Goal: Information Seeking & Learning: Learn about a topic

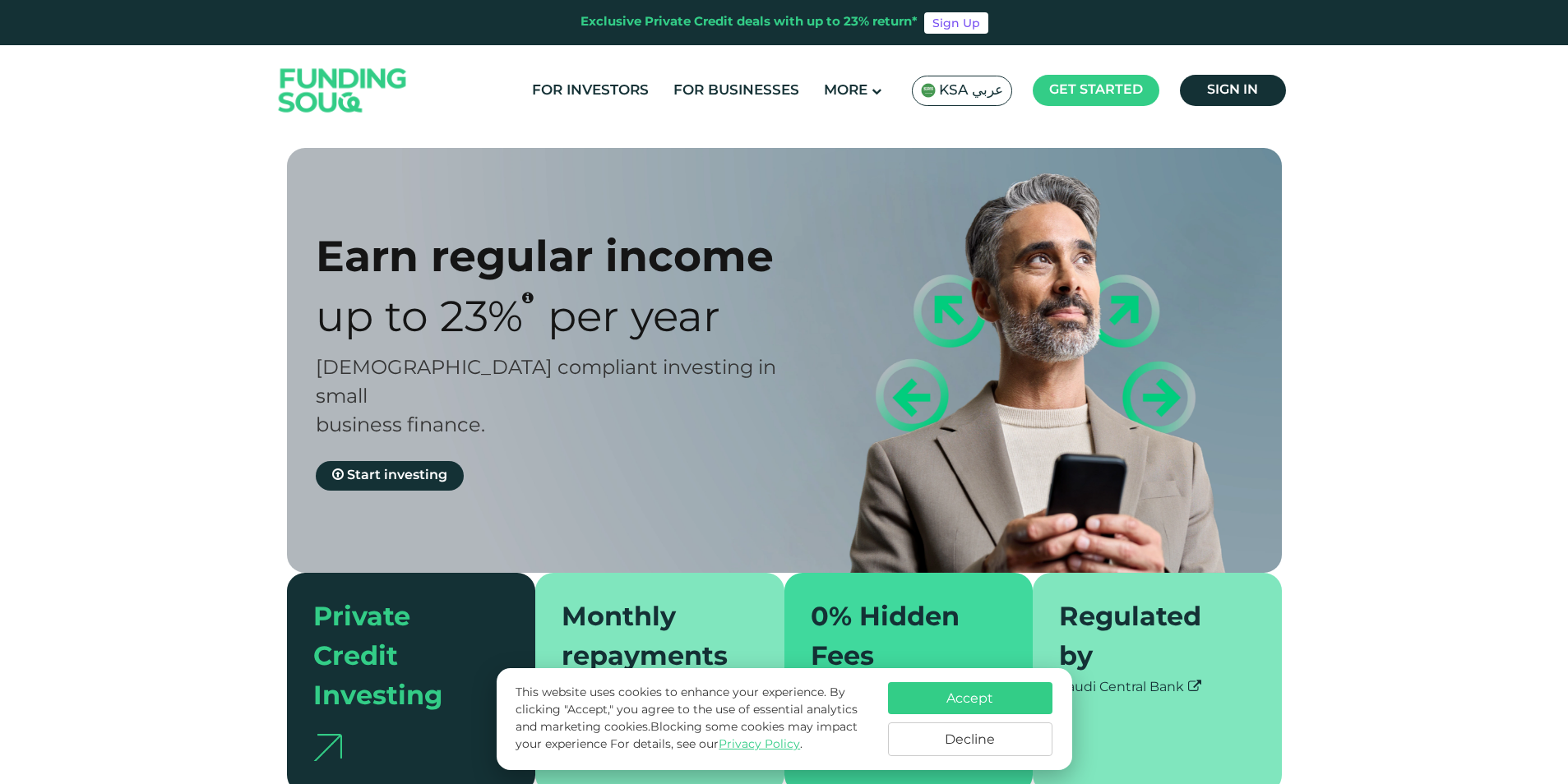
click at [951, 697] on button "Accept" at bounding box center [970, 698] width 164 height 32
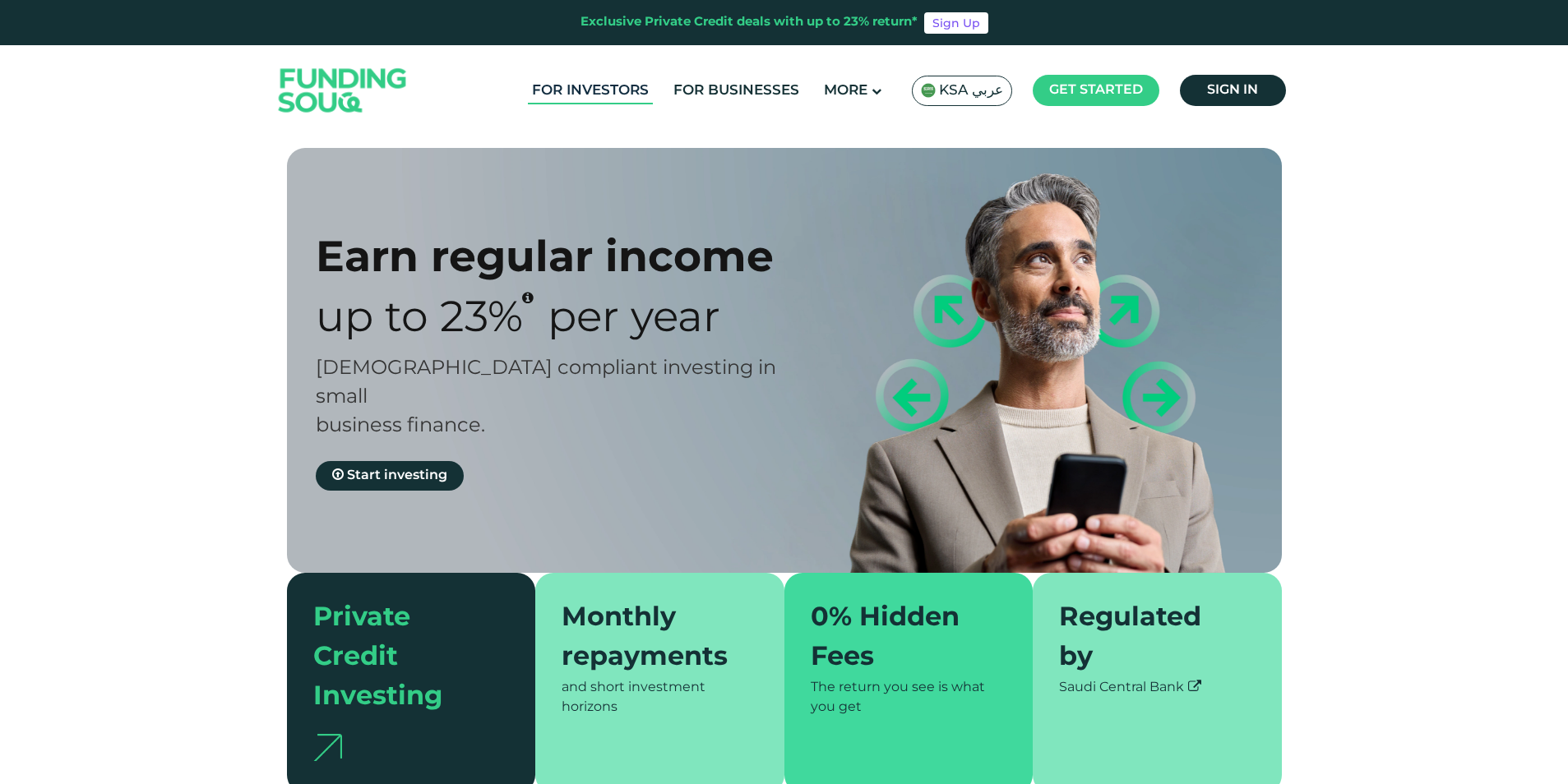
click at [646, 91] on link "For Investors" at bounding box center [590, 91] width 125 height 27
type tc-range-slider "4"
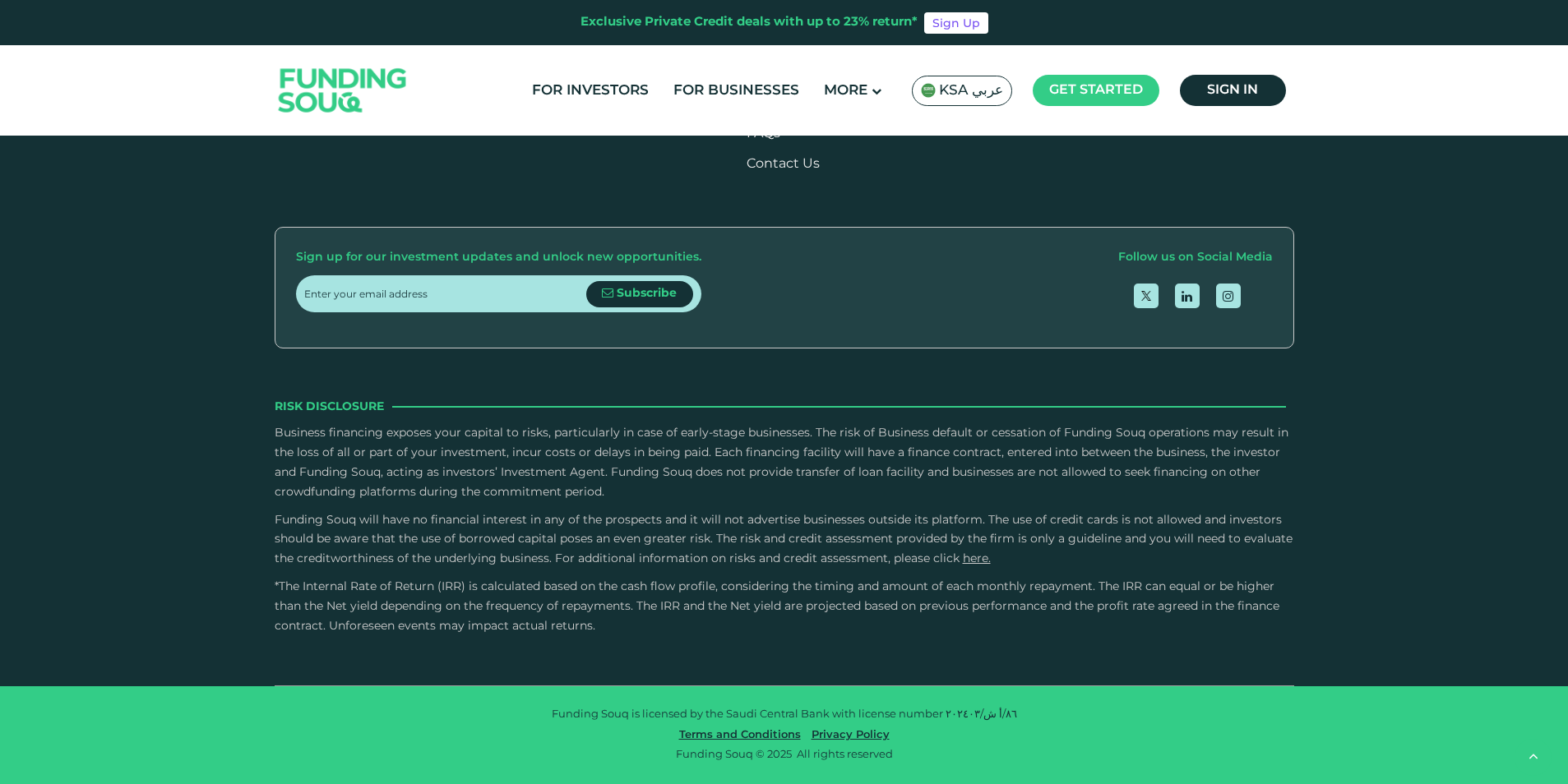
scroll to position [3453, 0]
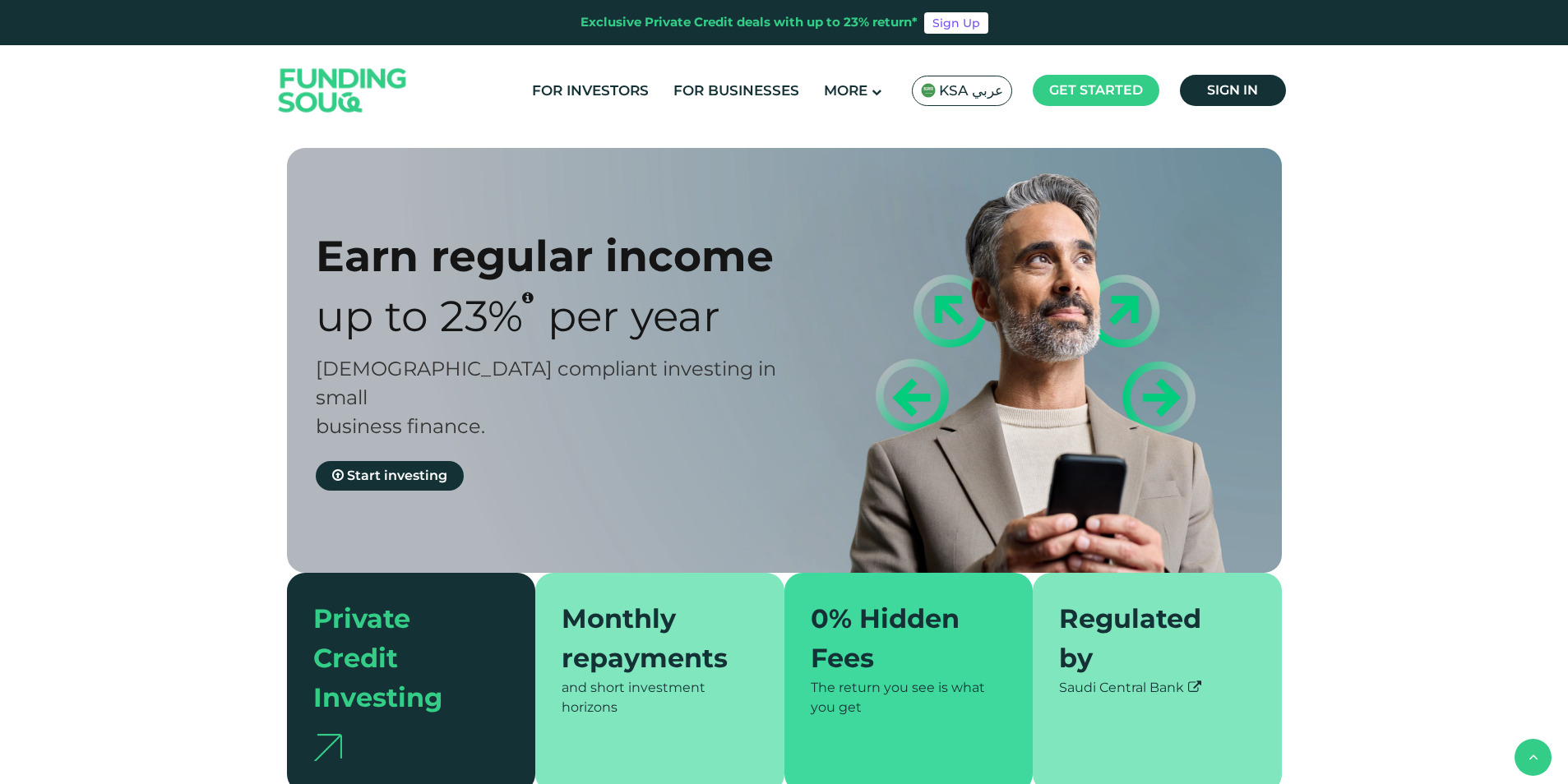
type tc-range-slider "4"
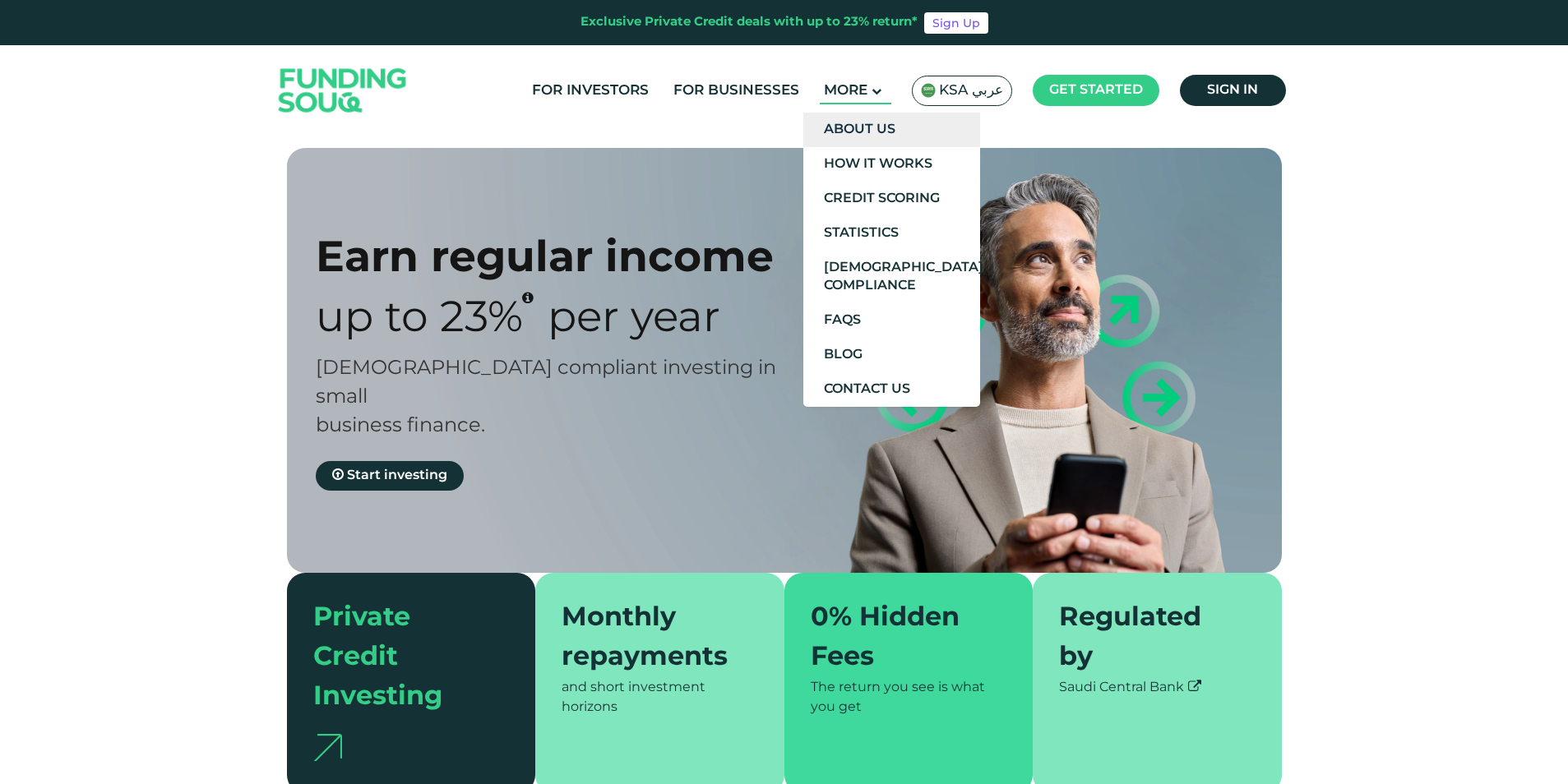
click at [864, 127] on link "About Us" at bounding box center [892, 130] width 177 height 35
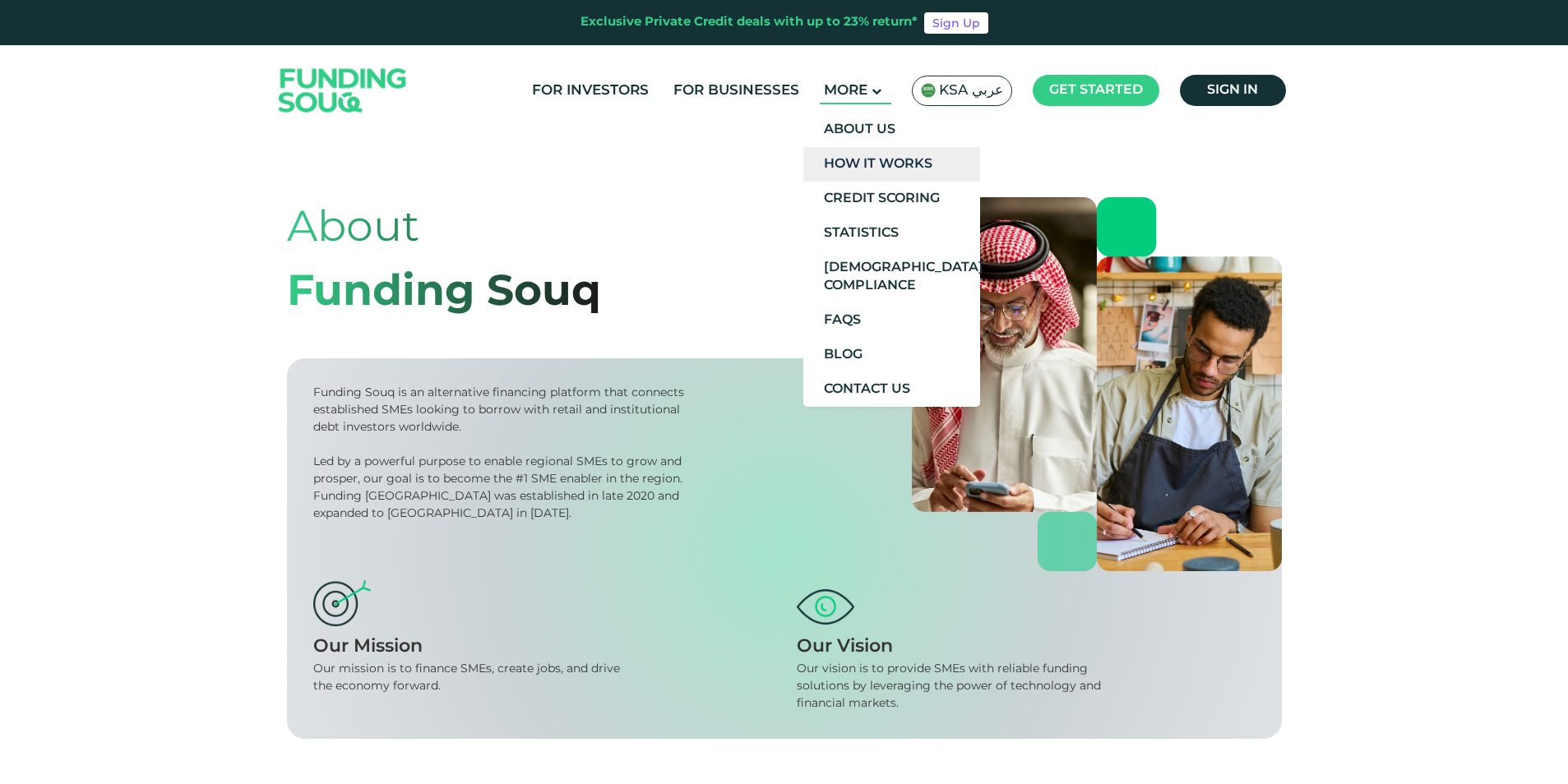
click at [889, 168] on link "How It Works" at bounding box center [892, 164] width 177 height 35
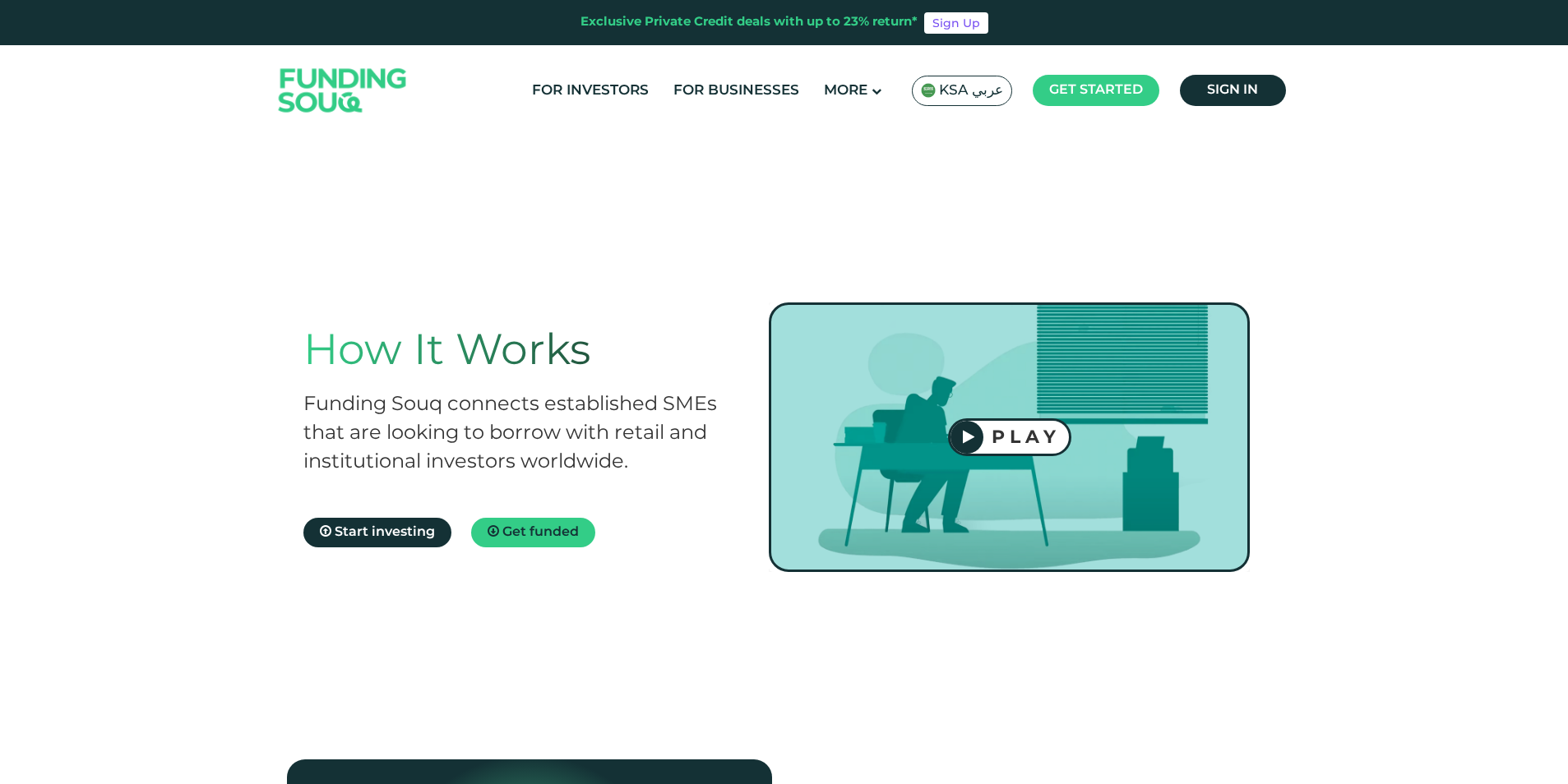
click at [1030, 441] on div "PLAY" at bounding box center [1025, 437] width 86 height 22
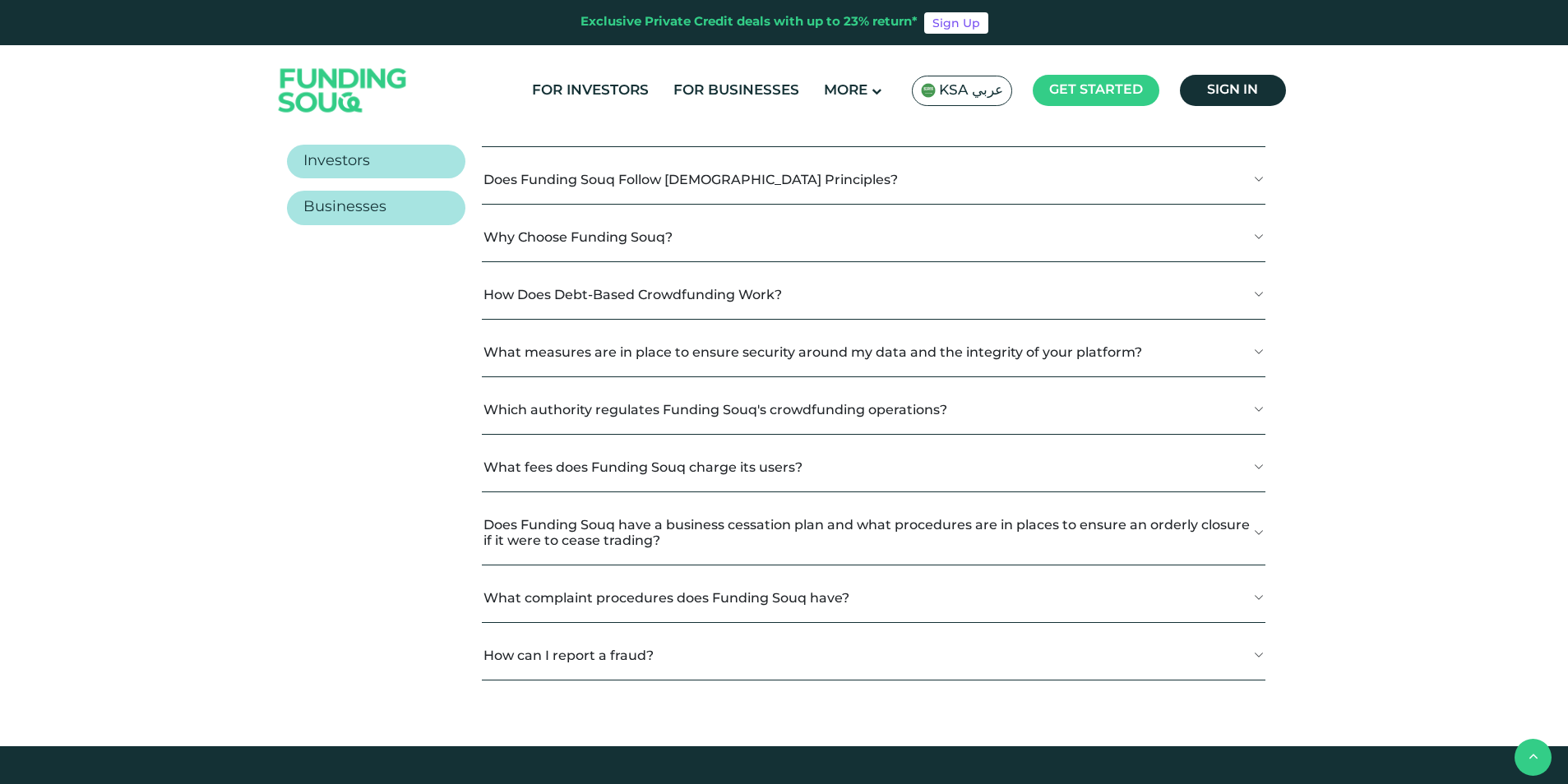
scroll to position [2055, 0]
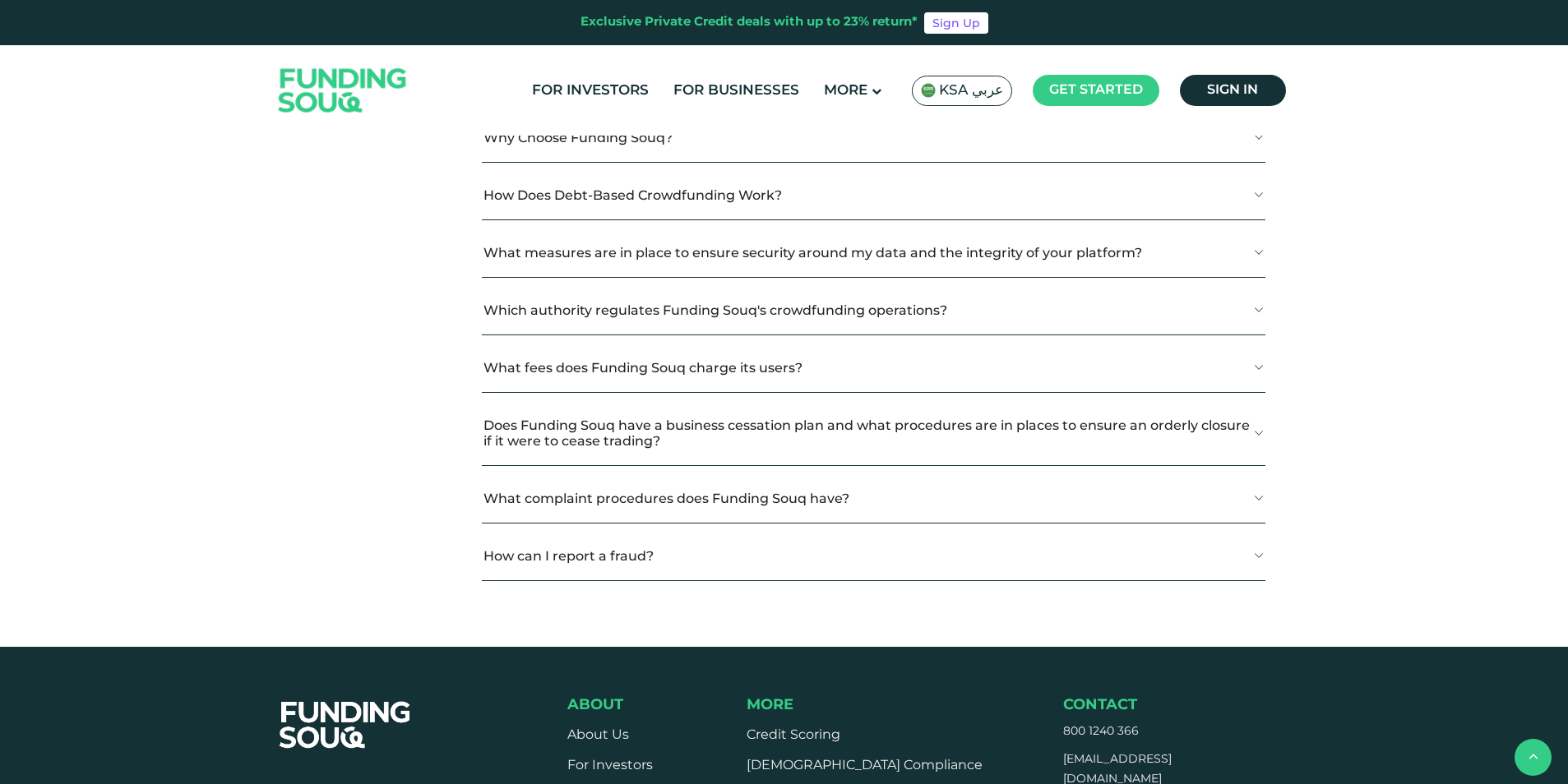
click at [1262, 104] on button "Does Funding Souq Follow Shariah Principles?" at bounding box center [873, 80] width 782 height 48
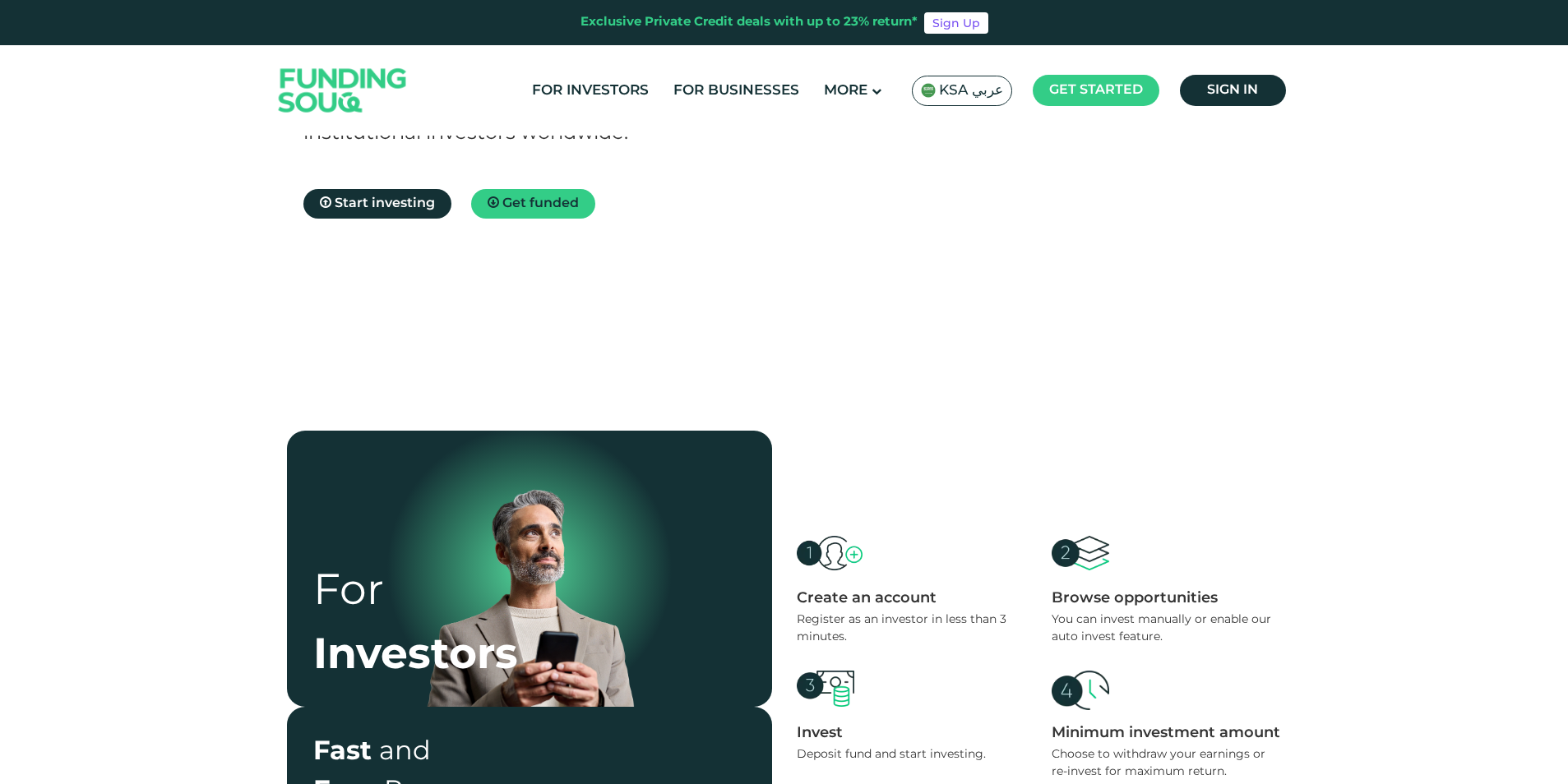
scroll to position [0, 0]
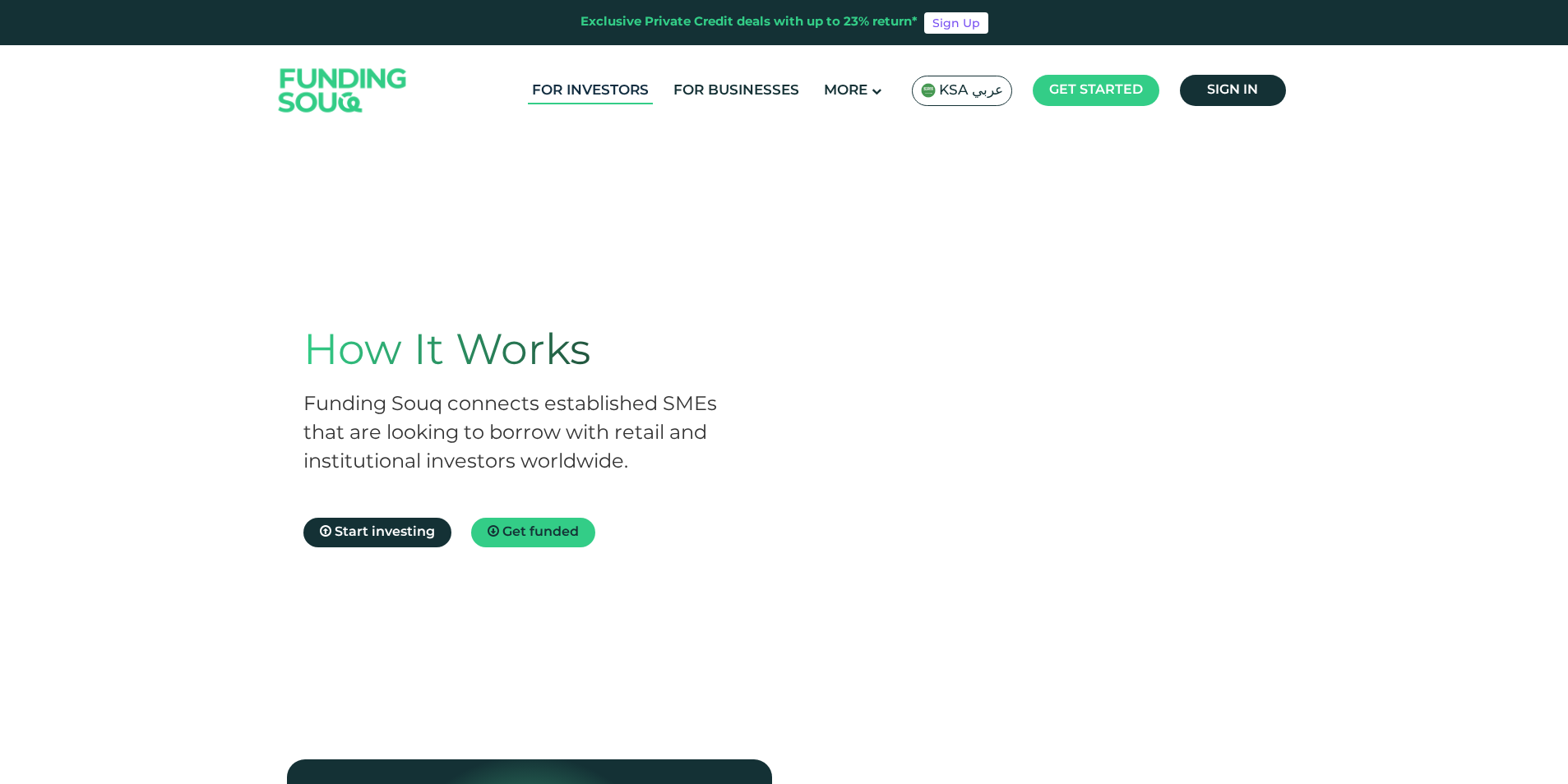
click at [640, 91] on link "For Investors" at bounding box center [590, 91] width 125 height 27
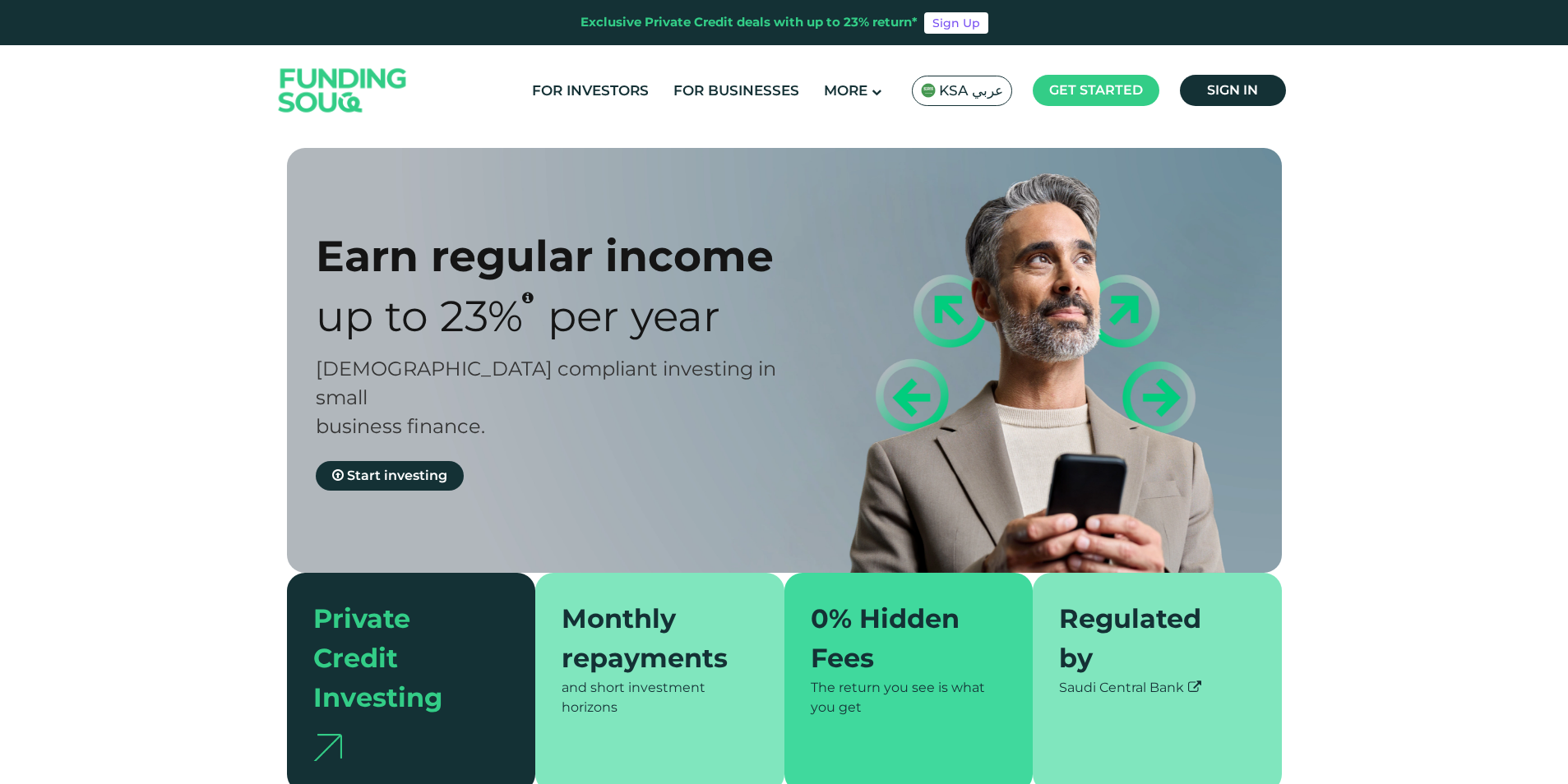
type tc-range-slider "4"
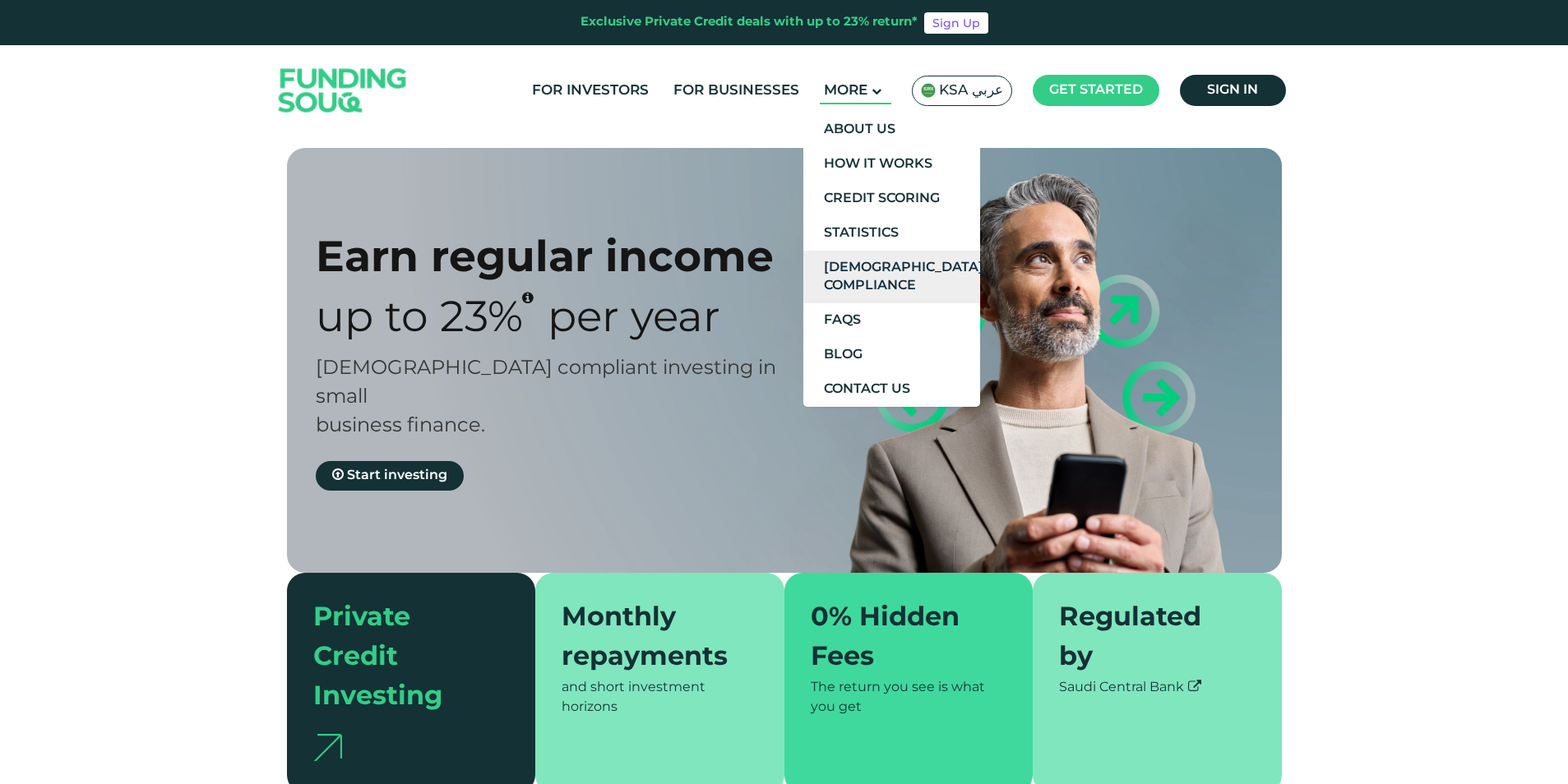
click at [875, 278] on link "[DEMOGRAPHIC_DATA] Compliance" at bounding box center [892, 277] width 177 height 52
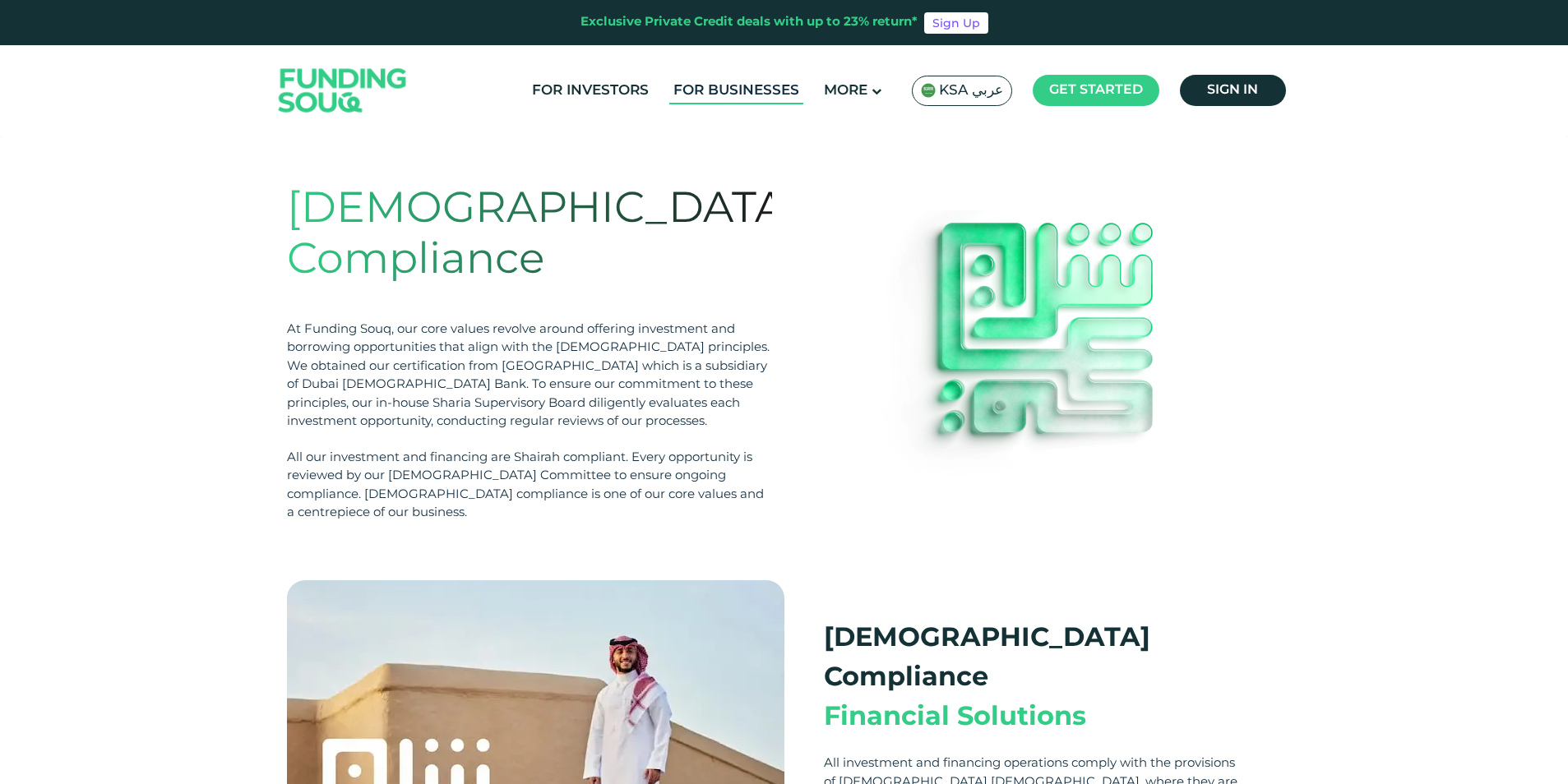
click at [729, 90] on link "For Businesses" at bounding box center [736, 91] width 134 height 27
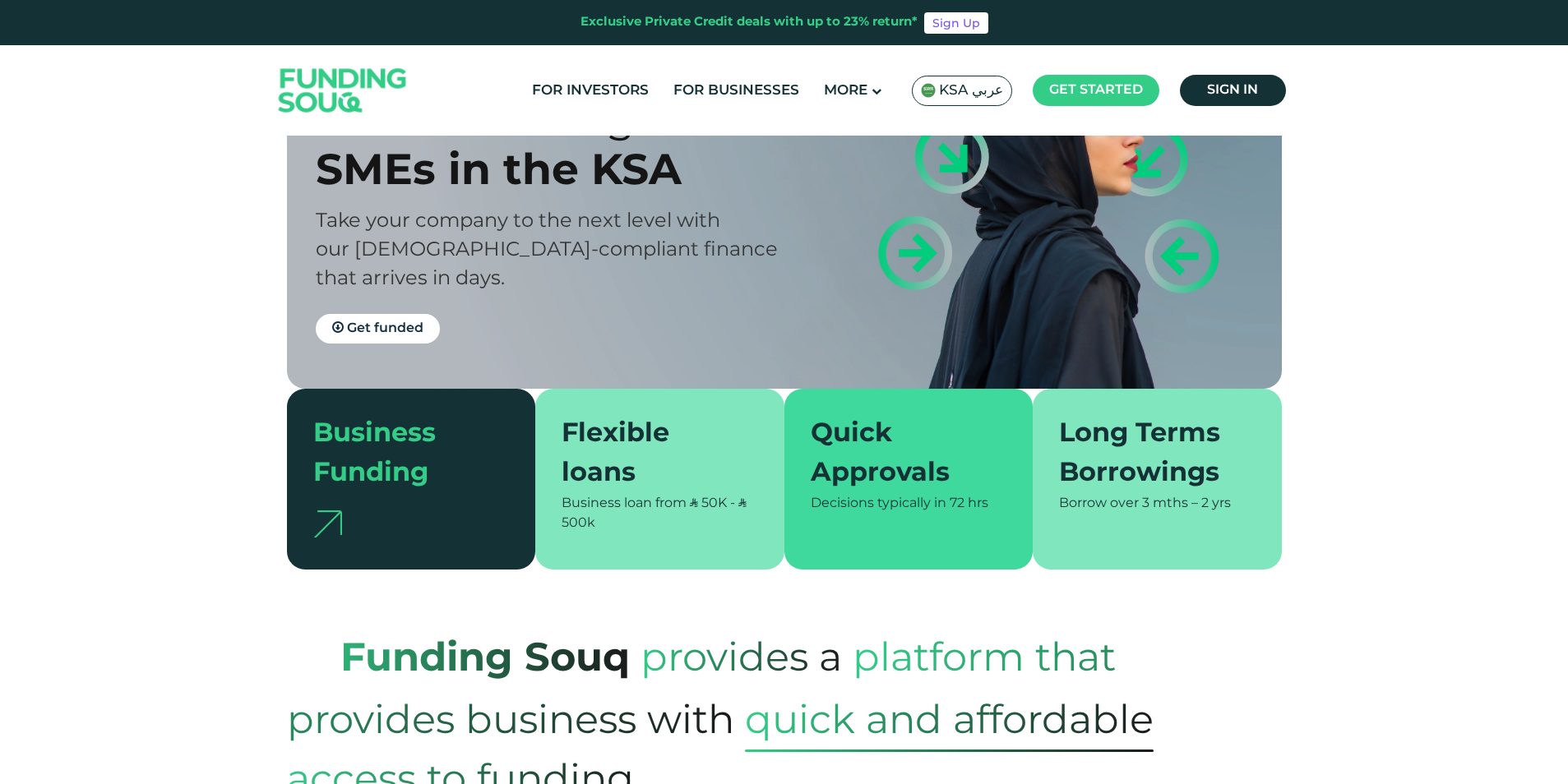
scroll to position [164, 0]
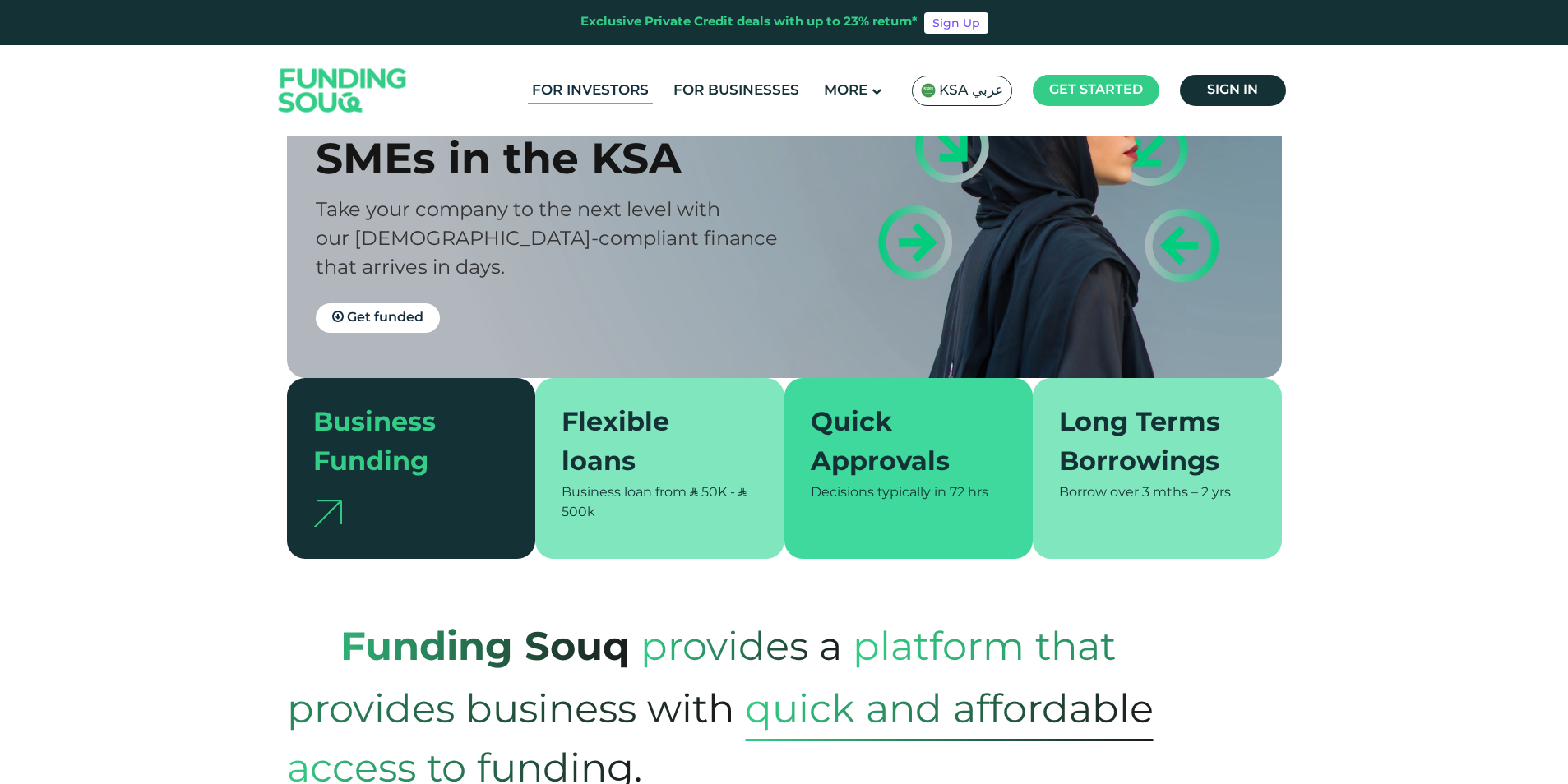
click at [635, 92] on link "For Investors" at bounding box center [590, 91] width 125 height 27
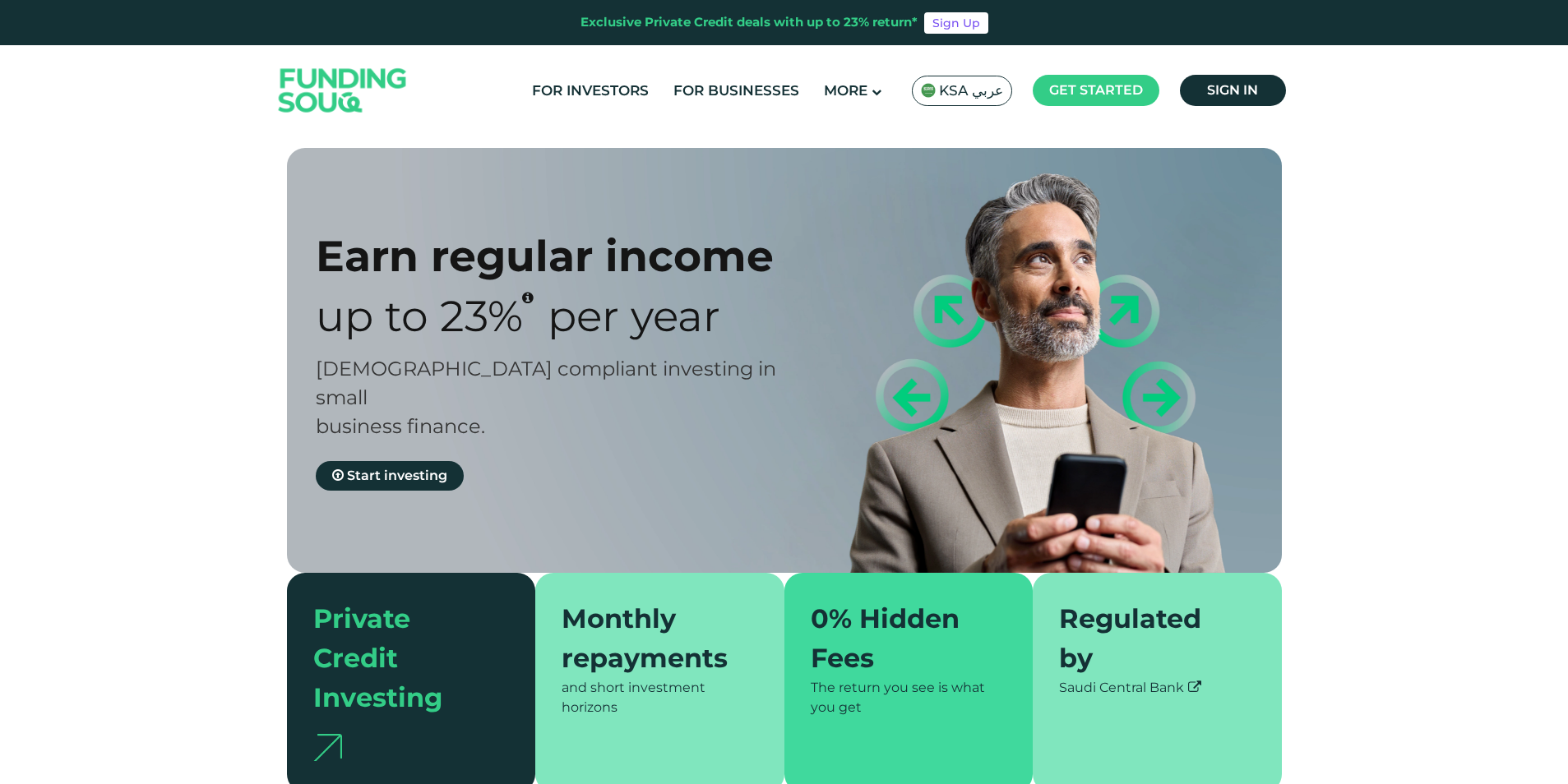
type tc-range-slider "4"
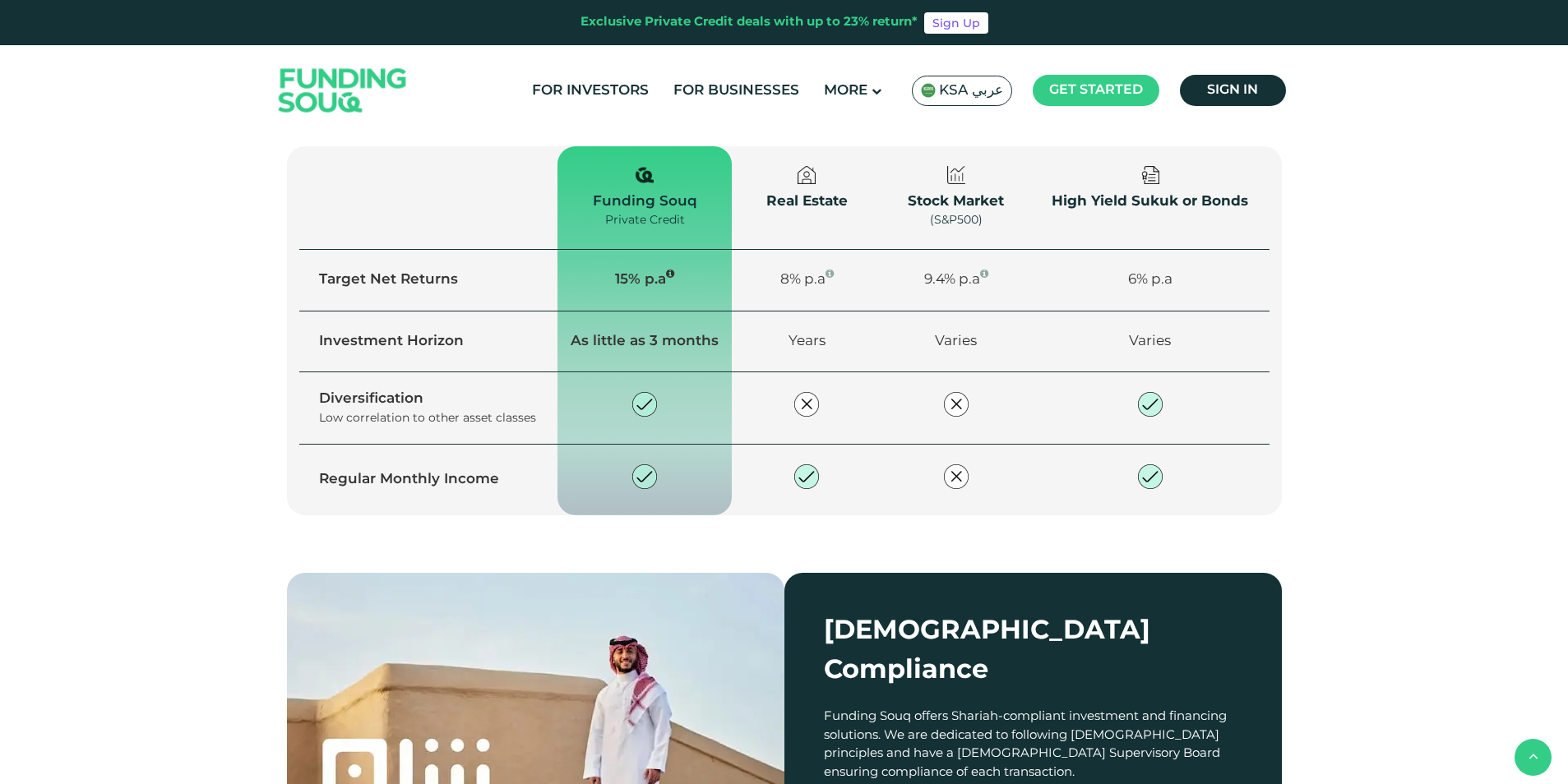
scroll to position [1151, 0]
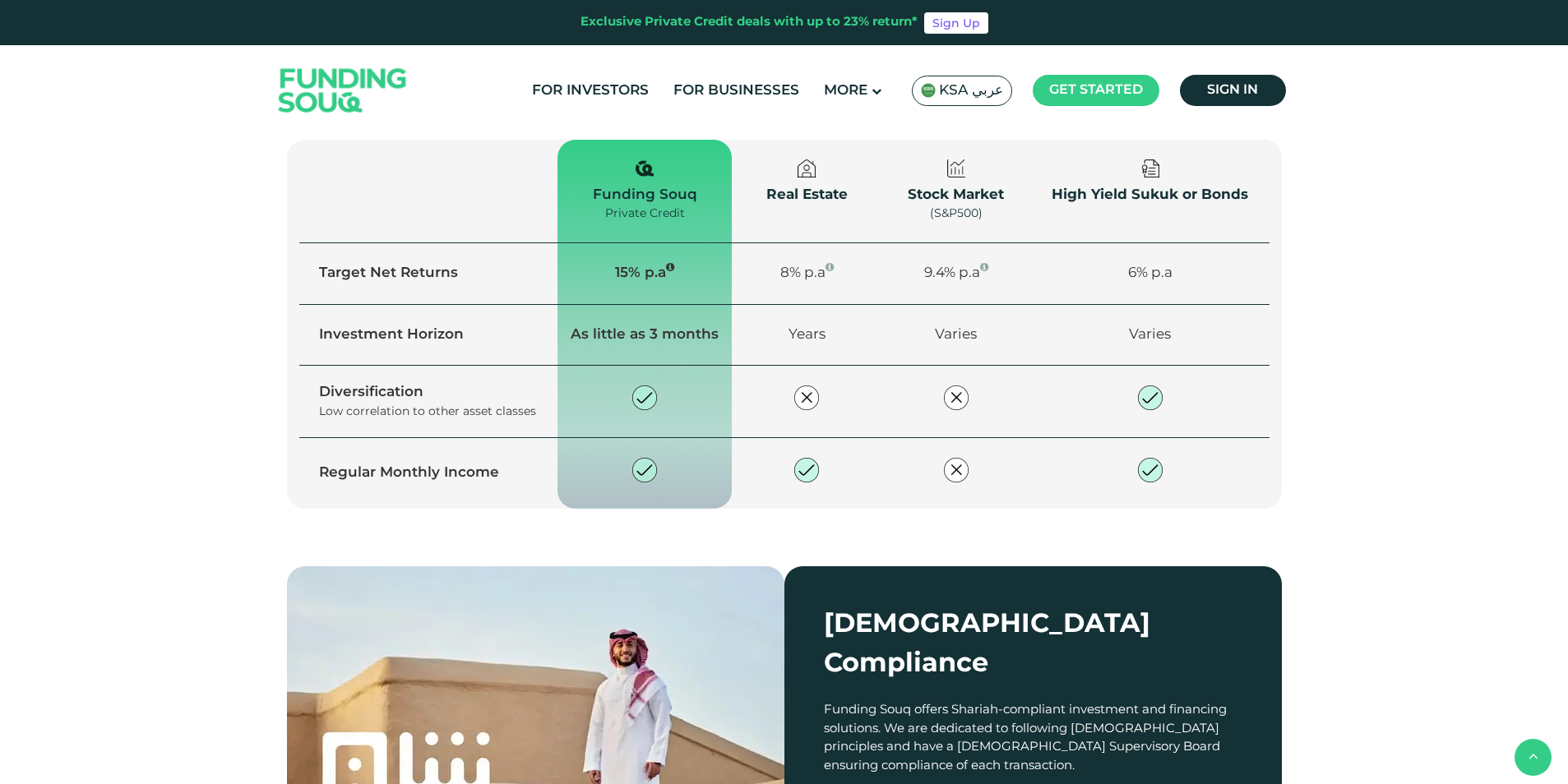
click at [391, 203] on span "Explore our opportunities" at bounding box center [433, 196] width 174 height 13
